Goal: Check status: Check status

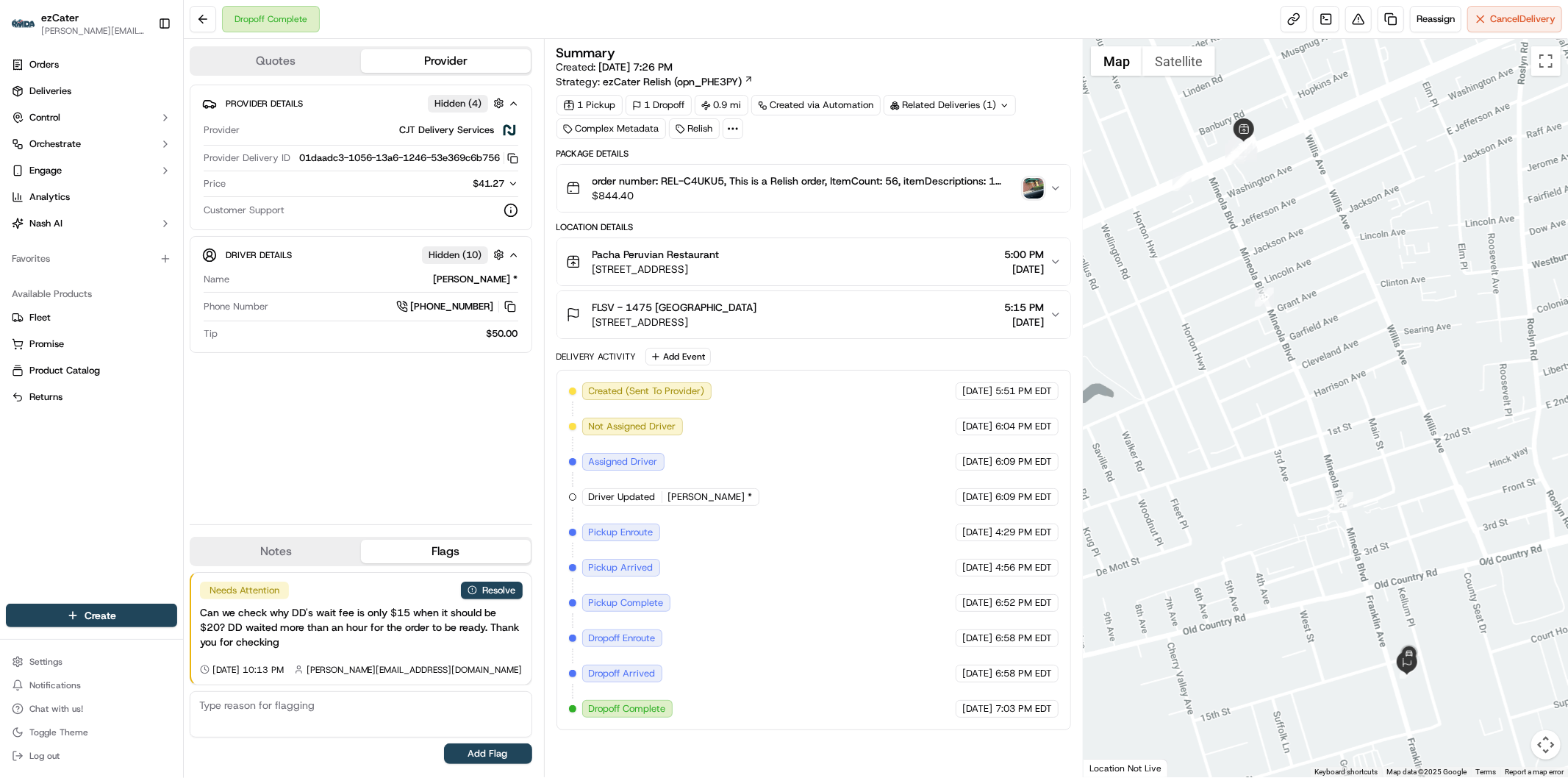
click at [509, 189] on icon "button" at bounding box center [513, 184] width 11 height 11
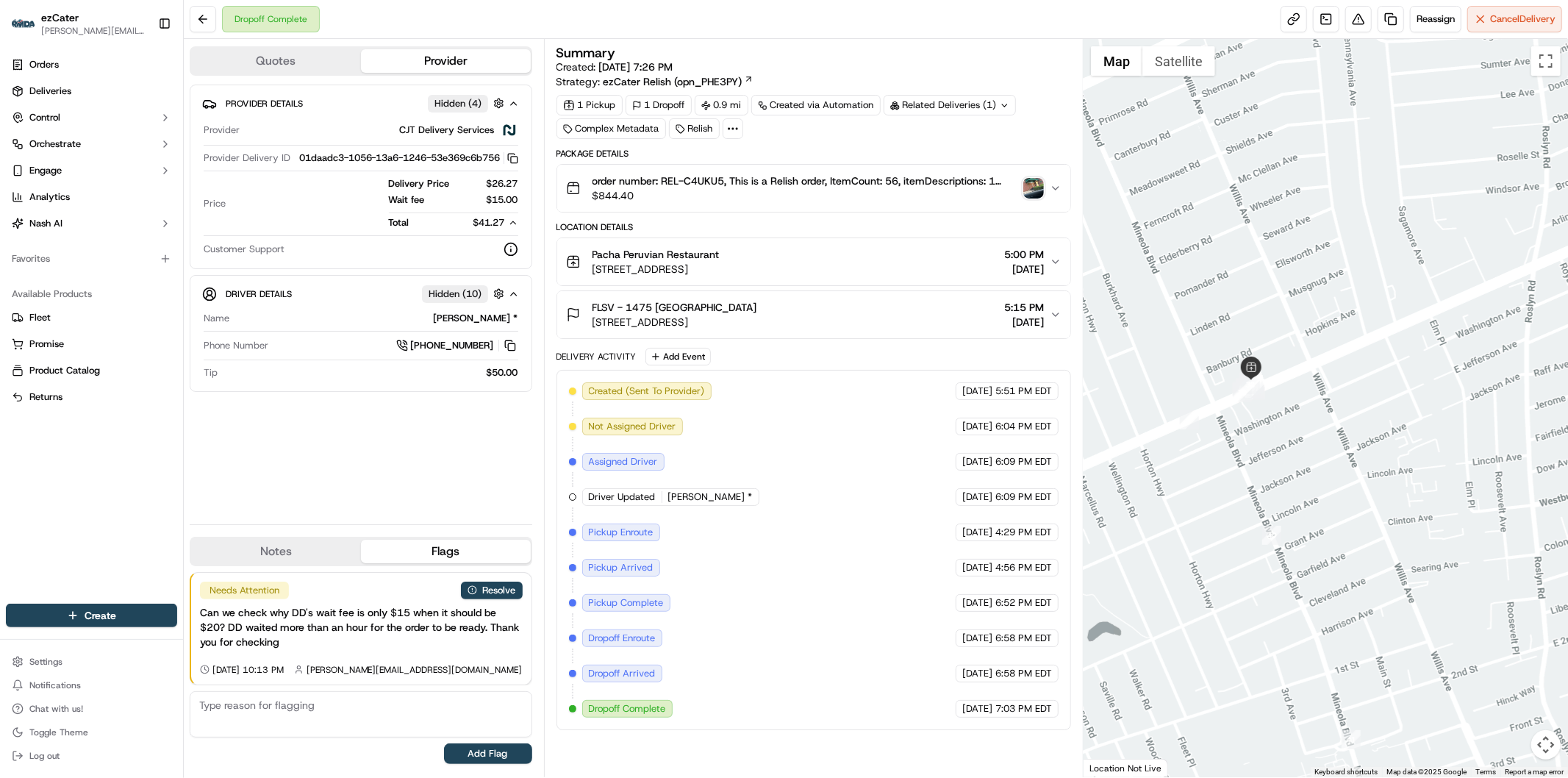
drag, startPoint x: 1230, startPoint y: 311, endPoint x: 1238, endPoint y: 550, distance: 239.1
click at [1238, 550] on div at bounding box center [1326, 408] width 485 height 738
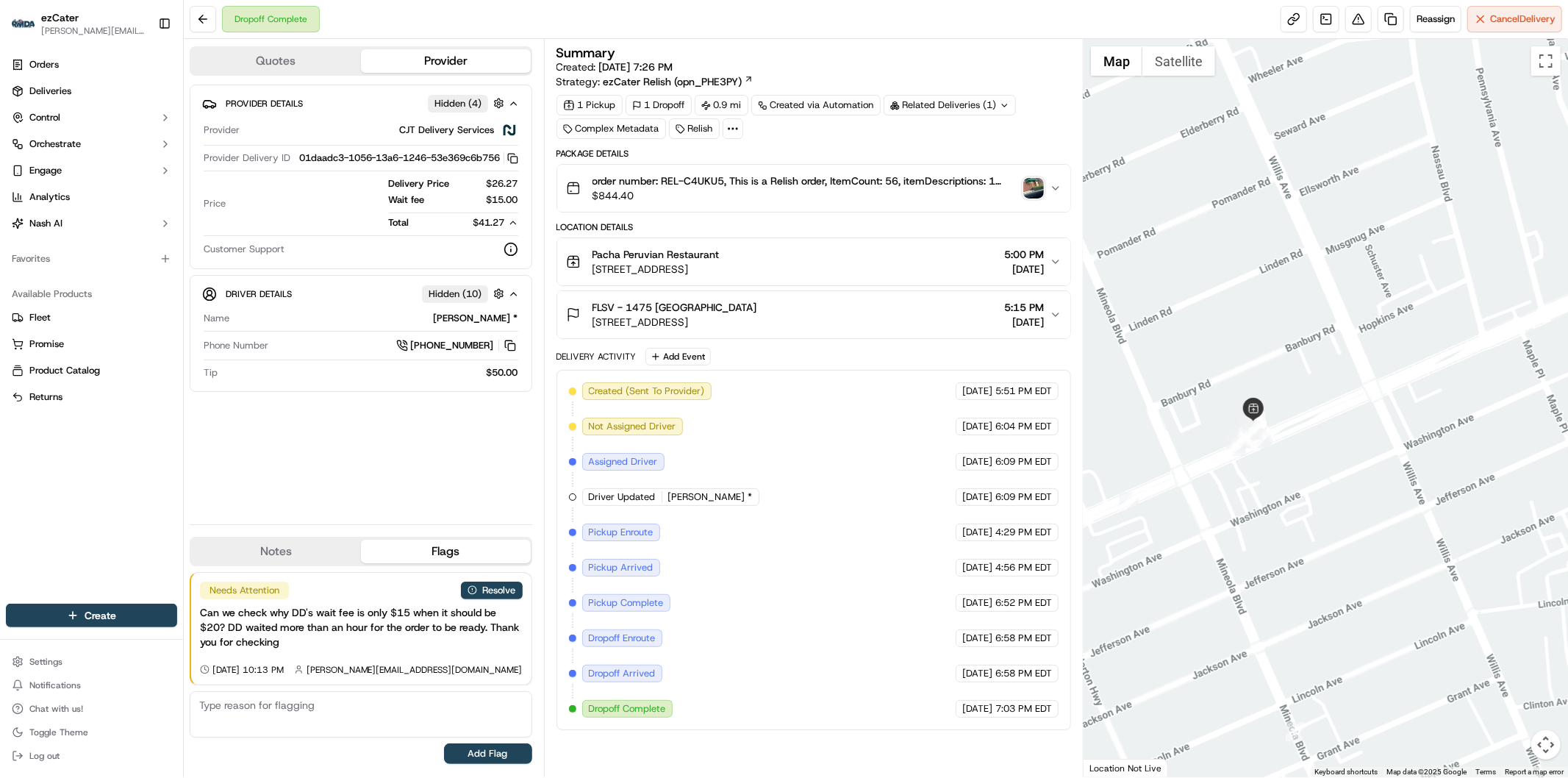
drag, startPoint x: 1184, startPoint y: 343, endPoint x: 1240, endPoint y: 493, distance: 160.1
click at [1240, 493] on div at bounding box center [1326, 408] width 485 height 738
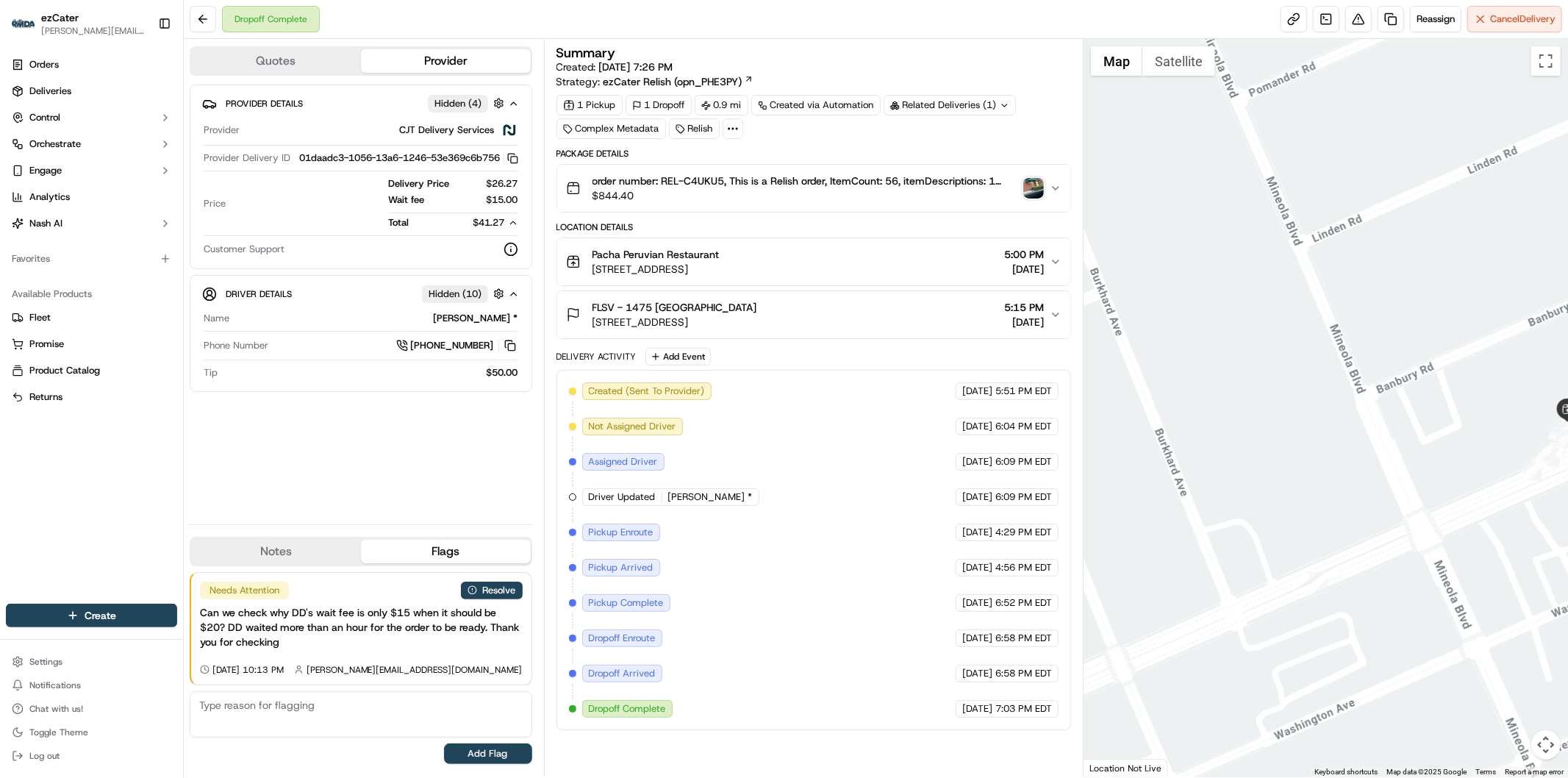
drag, startPoint x: 1204, startPoint y: 498, endPoint x: 1512, endPoint y: 558, distance: 313.8
click at [1512, 558] on div at bounding box center [1326, 408] width 485 height 738
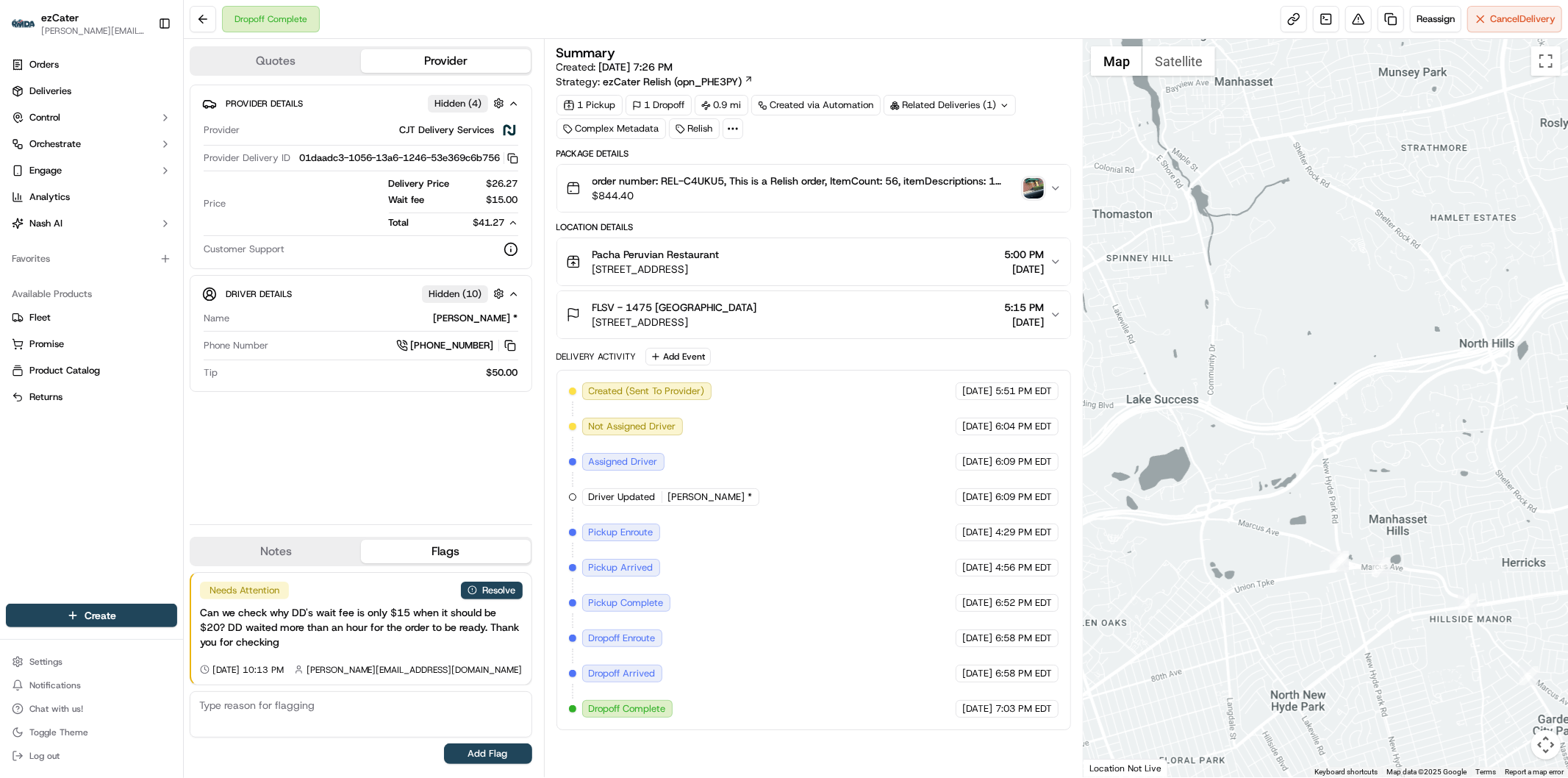
drag, startPoint x: 1357, startPoint y: 678, endPoint x: 1217, endPoint y: 549, distance: 190.4
click at [1217, 549] on div at bounding box center [1326, 408] width 485 height 738
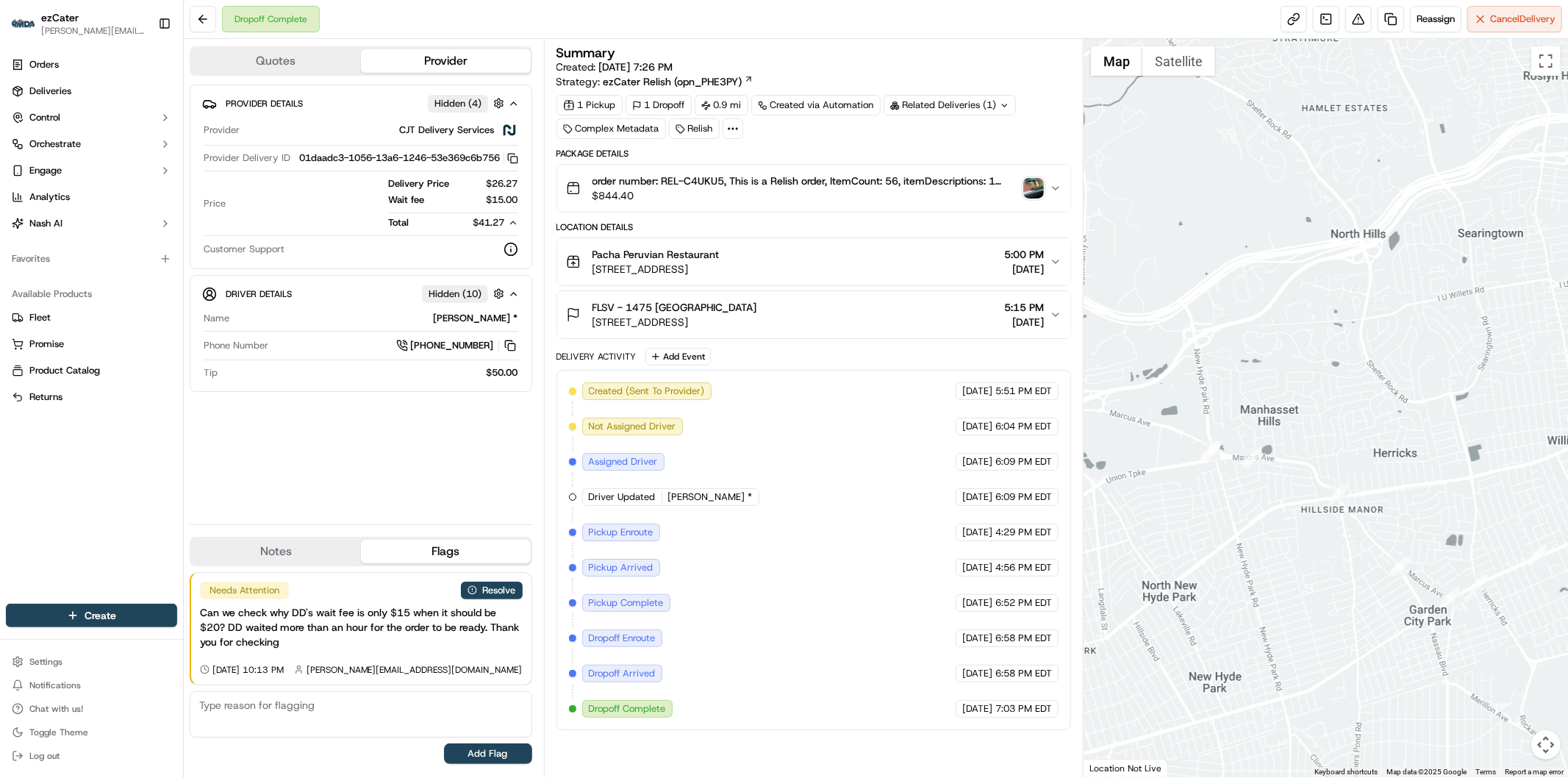
drag, startPoint x: 1418, startPoint y: 660, endPoint x: 1212, endPoint y: 634, distance: 207.6
click at [1212, 634] on div at bounding box center [1326, 408] width 485 height 738
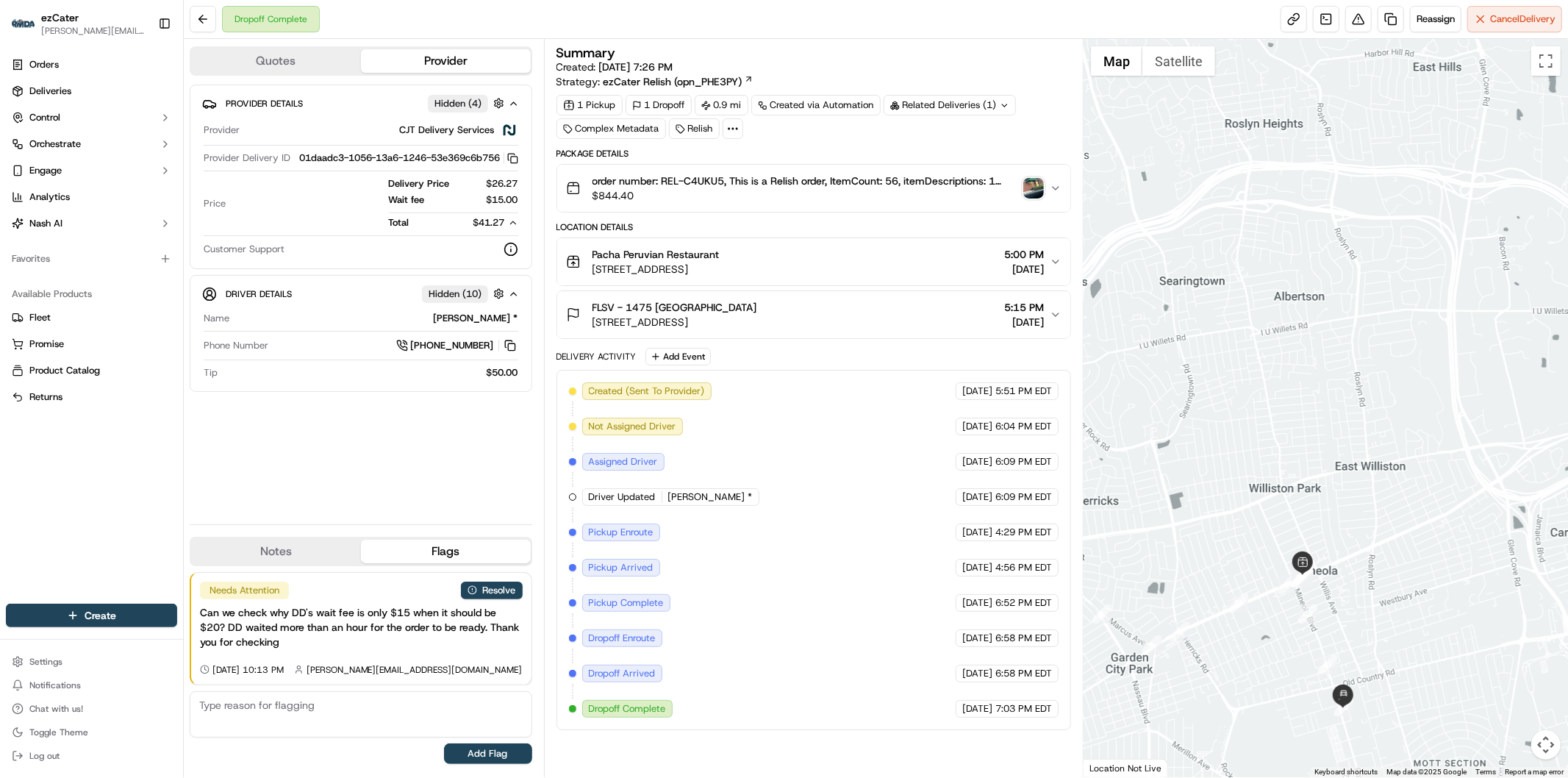
drag, startPoint x: 1307, startPoint y: 585, endPoint x: 1229, endPoint y: 658, distance: 106.8
click at [1229, 658] on div at bounding box center [1326, 408] width 485 height 738
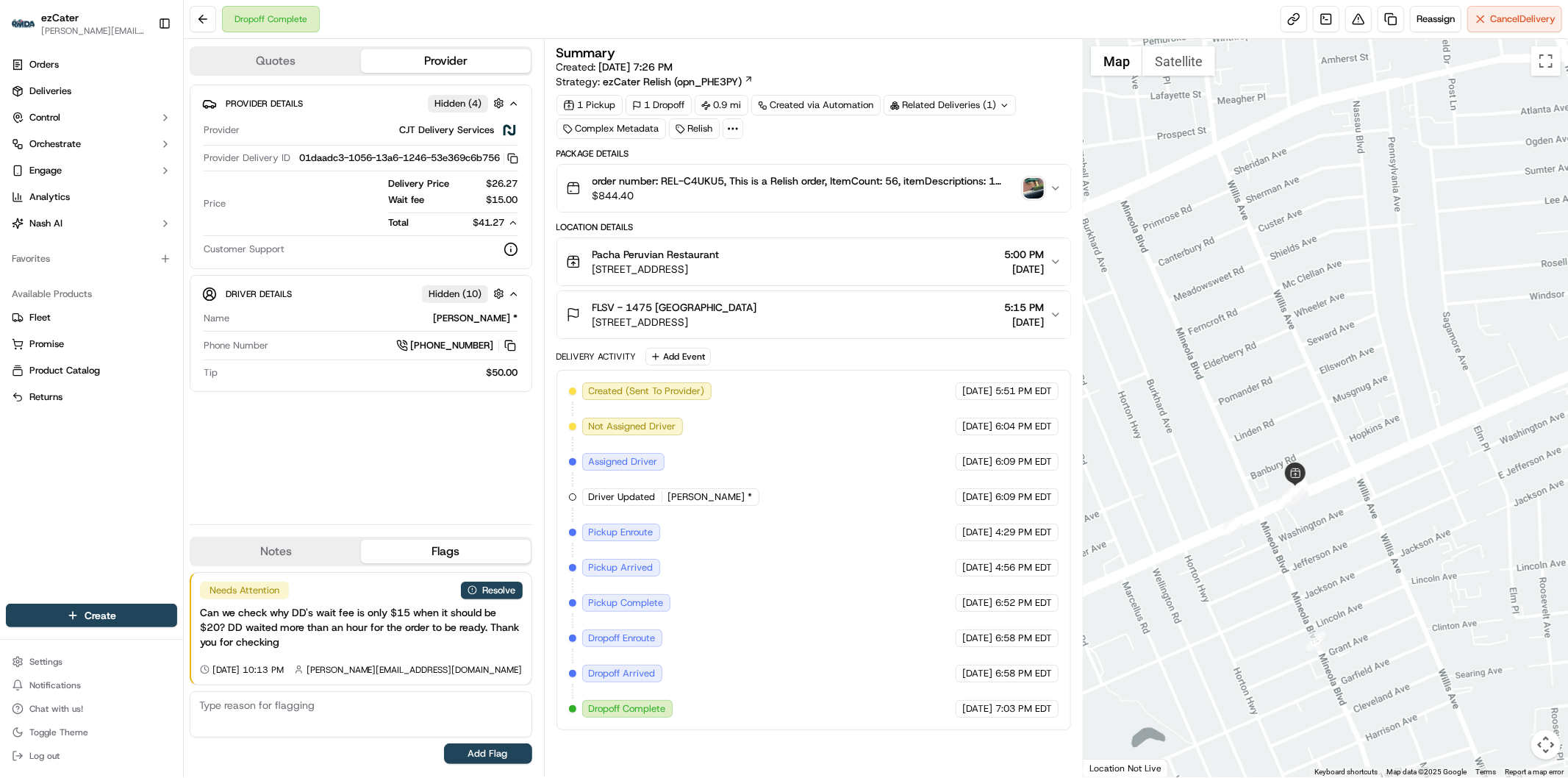
drag, startPoint x: 1373, startPoint y: 480, endPoint x: 1219, endPoint y: 606, distance: 199.0
click at [1219, 606] on div at bounding box center [1326, 408] width 485 height 738
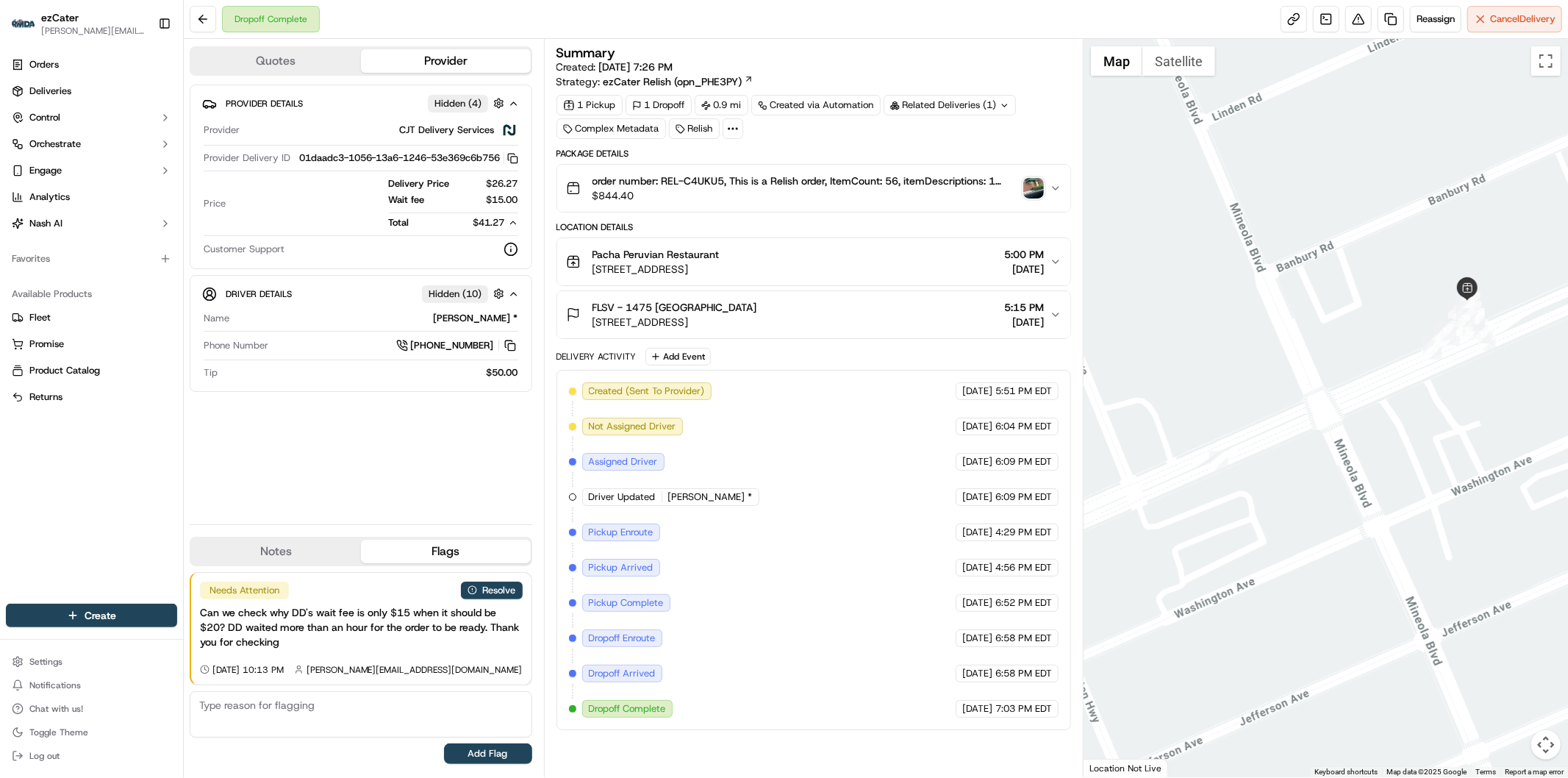
drag, startPoint x: 1177, startPoint y: 495, endPoint x: 1350, endPoint y: 501, distance: 173.1
click at [1350, 501] on div at bounding box center [1326, 408] width 485 height 738
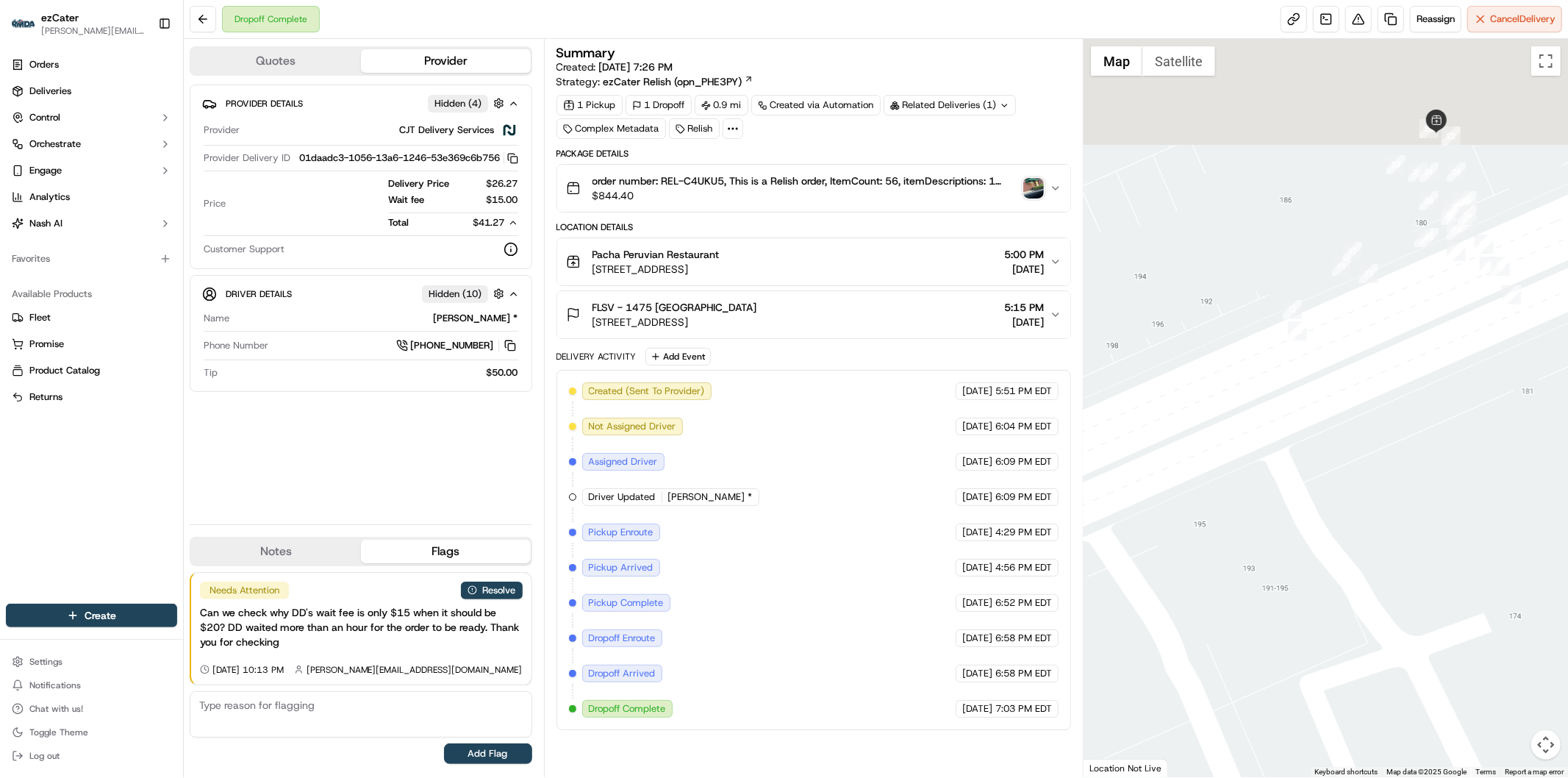
drag, startPoint x: 1307, startPoint y: 365, endPoint x: 1307, endPoint y: 502, distance: 137.0
click at [1307, 502] on div at bounding box center [1326, 408] width 485 height 738
